Goal: Task Accomplishment & Management: Use online tool/utility

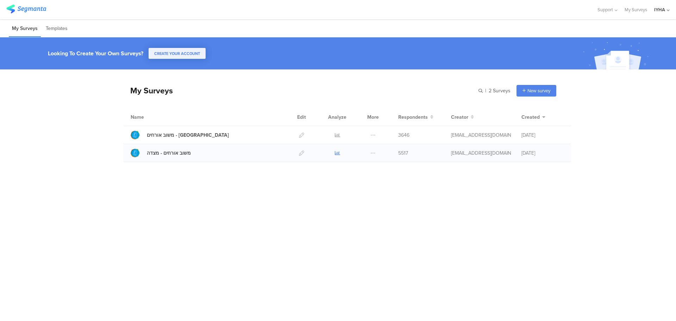
click at [337, 152] on icon at bounding box center [337, 152] width 5 height 5
click at [337, 134] on icon at bounding box center [337, 134] width 5 height 5
click at [335, 134] on icon at bounding box center [337, 134] width 5 height 5
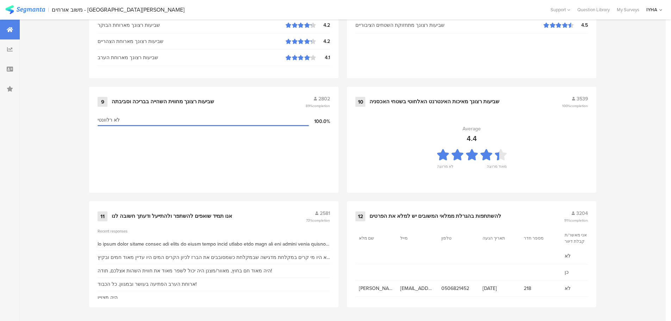
scroll to position [713, 0]
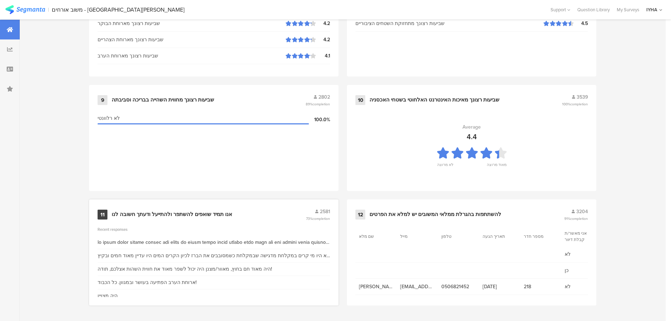
click at [183, 212] on div "אנו תמיד שואפים להשתפר ולהתייעל ודעתך חשובה לנו" at bounding box center [172, 214] width 120 height 7
